Goal: Use online tool/utility: Utilize a website feature to perform a specific function

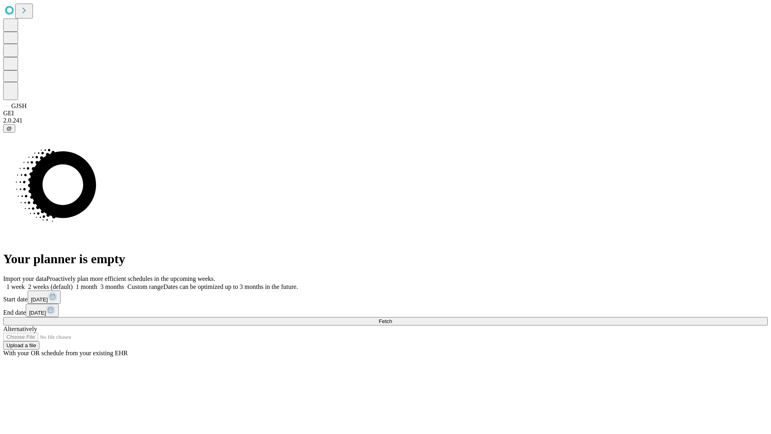
click at [392, 318] on span "Fetch" at bounding box center [385, 321] width 13 height 6
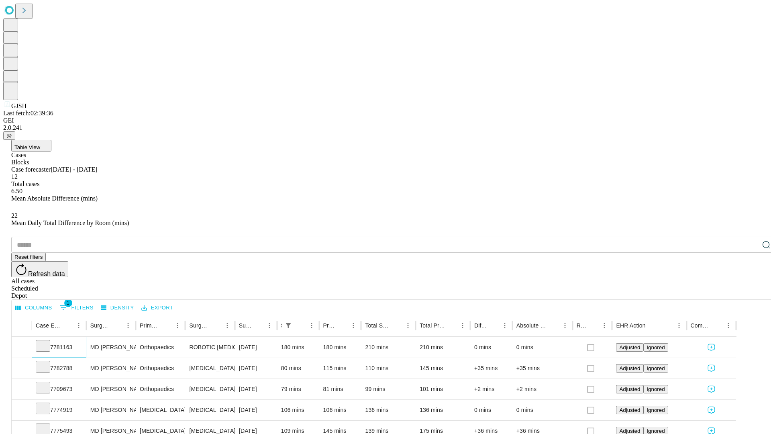
click at [47, 341] on icon at bounding box center [43, 345] width 8 height 8
